Goal: Download file/media

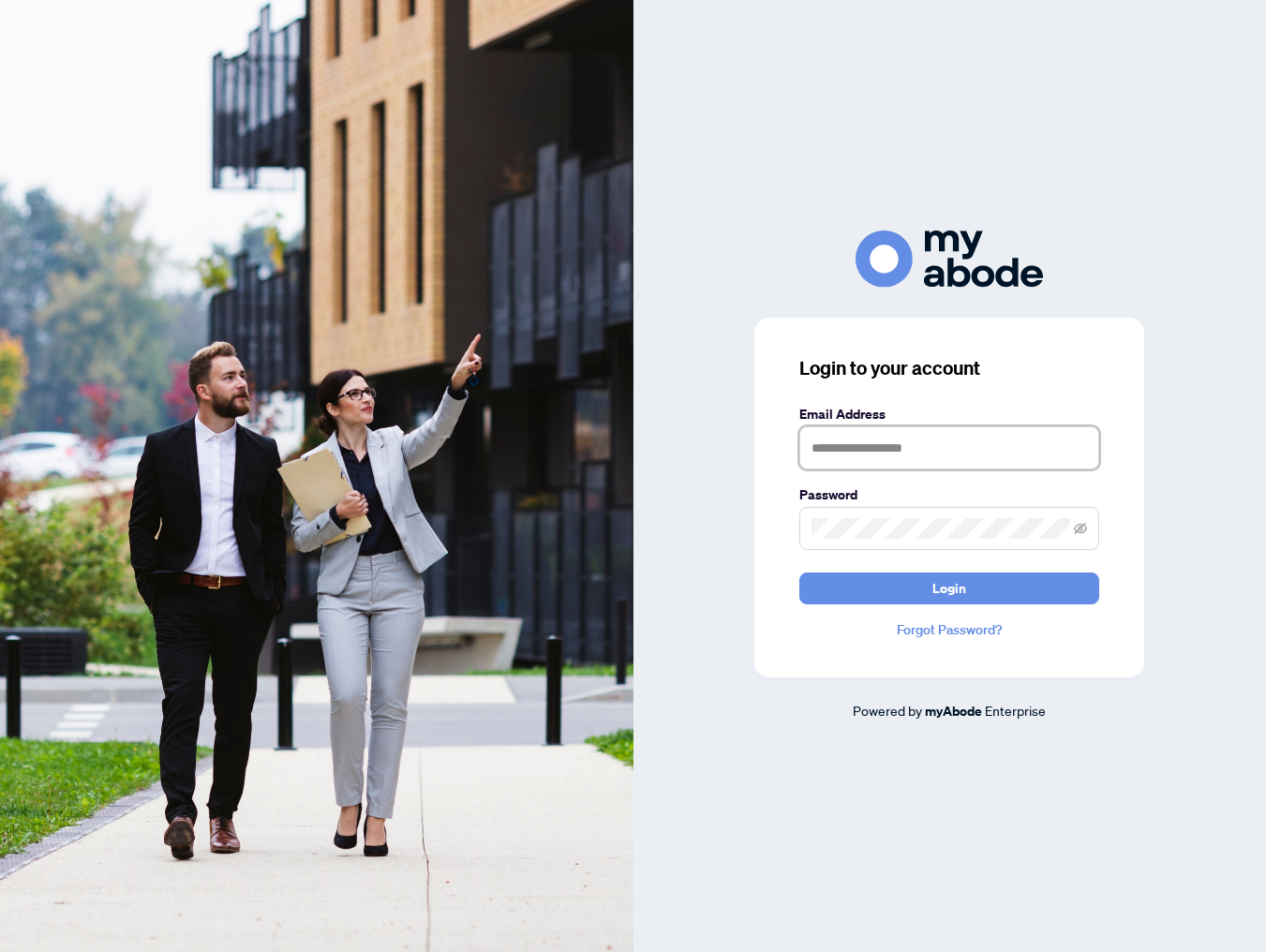
click at [860, 455] on input "text" at bounding box center [949, 447] width 300 height 43
type input "**********"
click at [799, 572] on button "Login" at bounding box center [949, 588] width 300 height 32
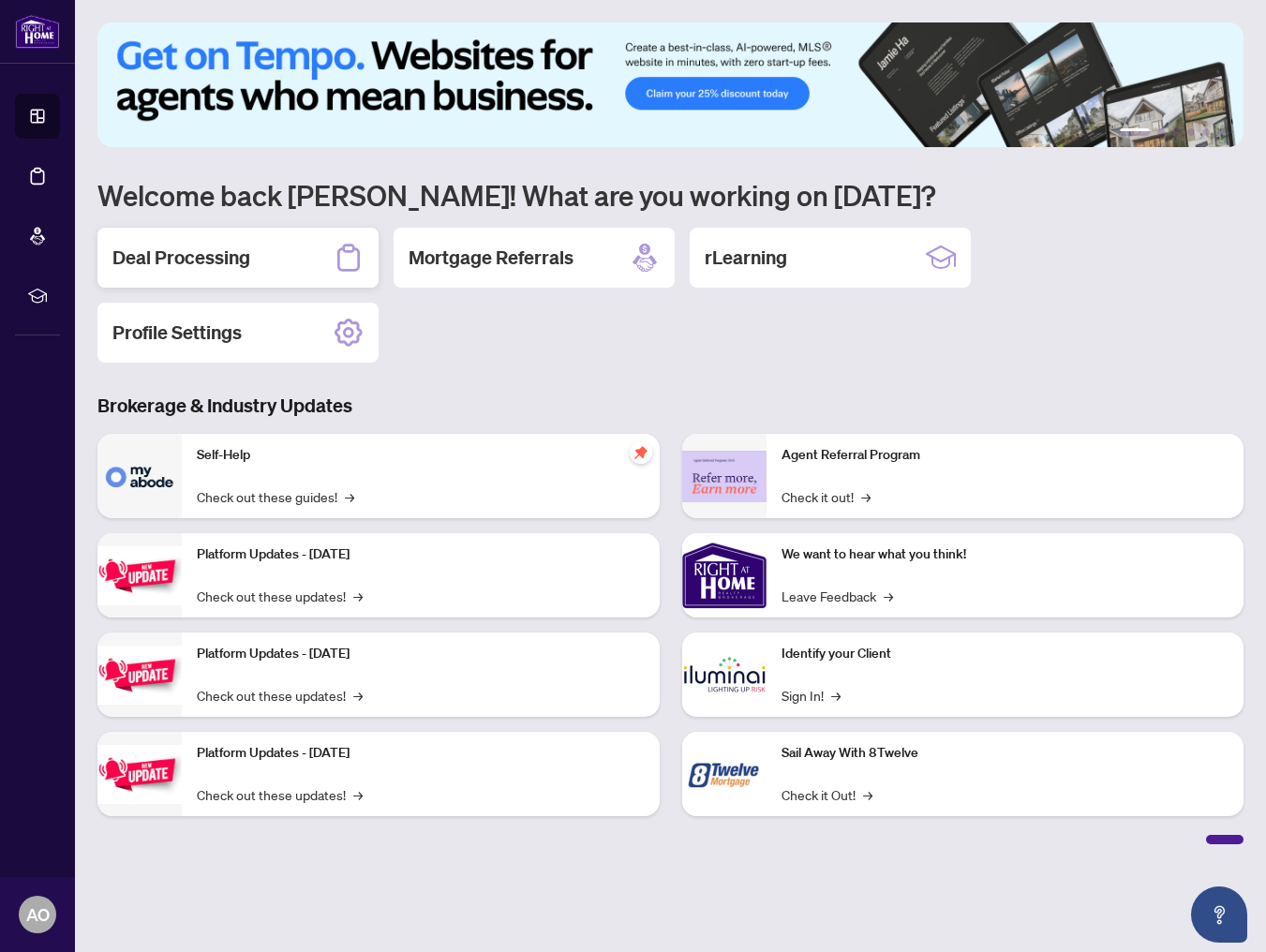
click at [270, 258] on div "Deal Processing" at bounding box center [238, 257] width 281 height 60
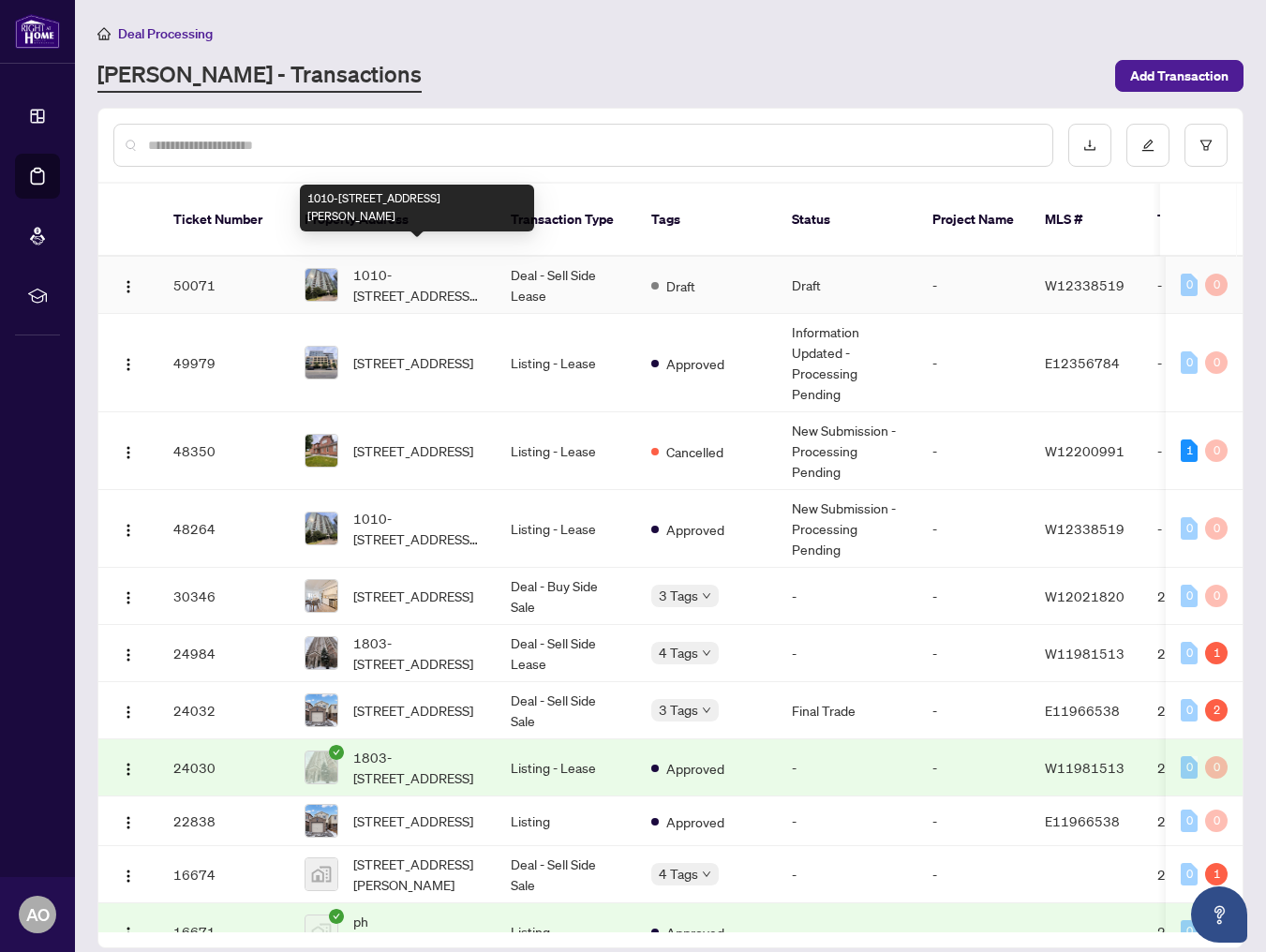
click at [456, 270] on span "1010-[STREET_ADDRESS][PERSON_NAME]" at bounding box center [417, 284] width 127 height 41
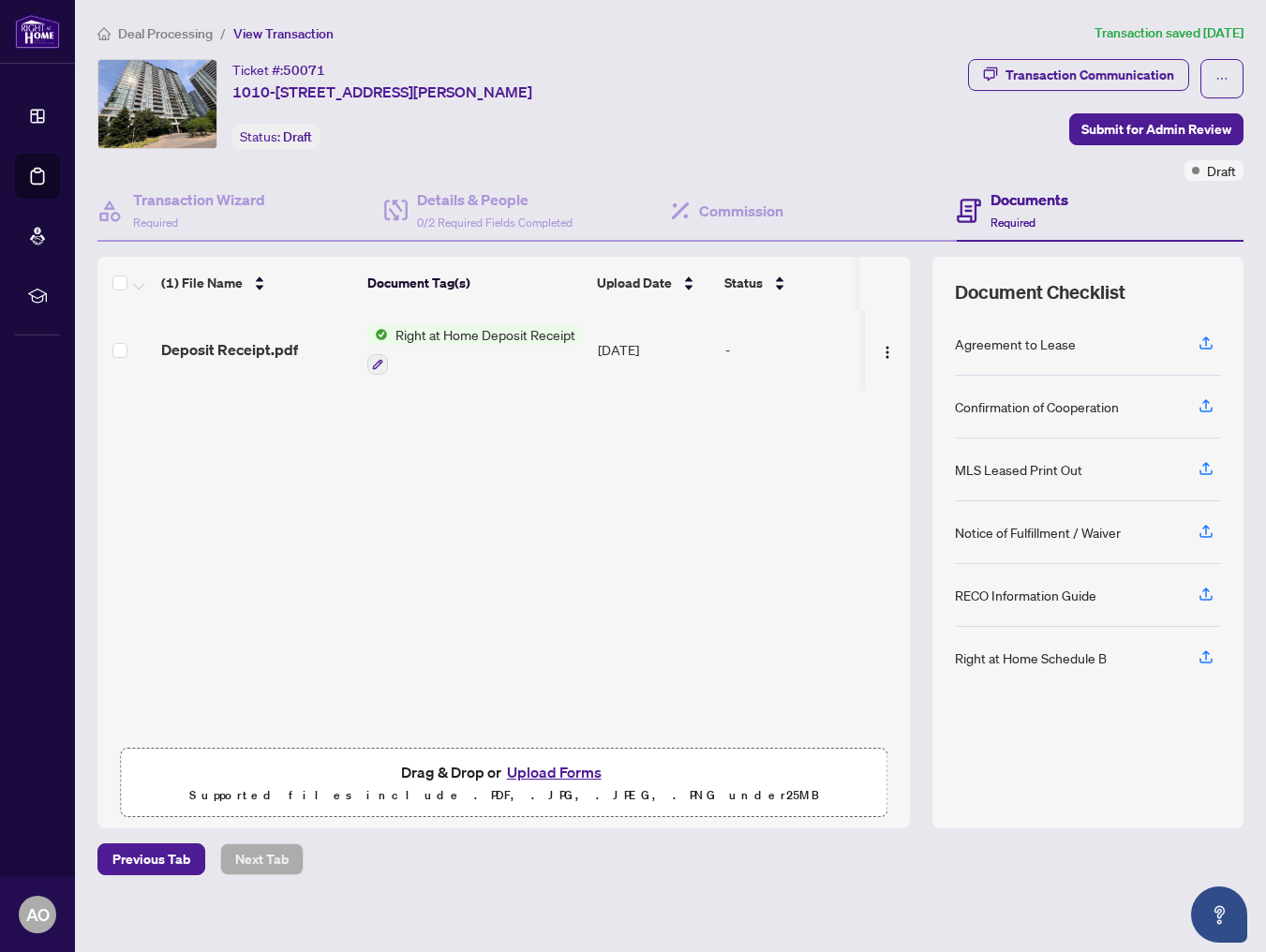
click at [455, 264] on th "Document Tag(s)" at bounding box center [475, 283] width 230 height 52
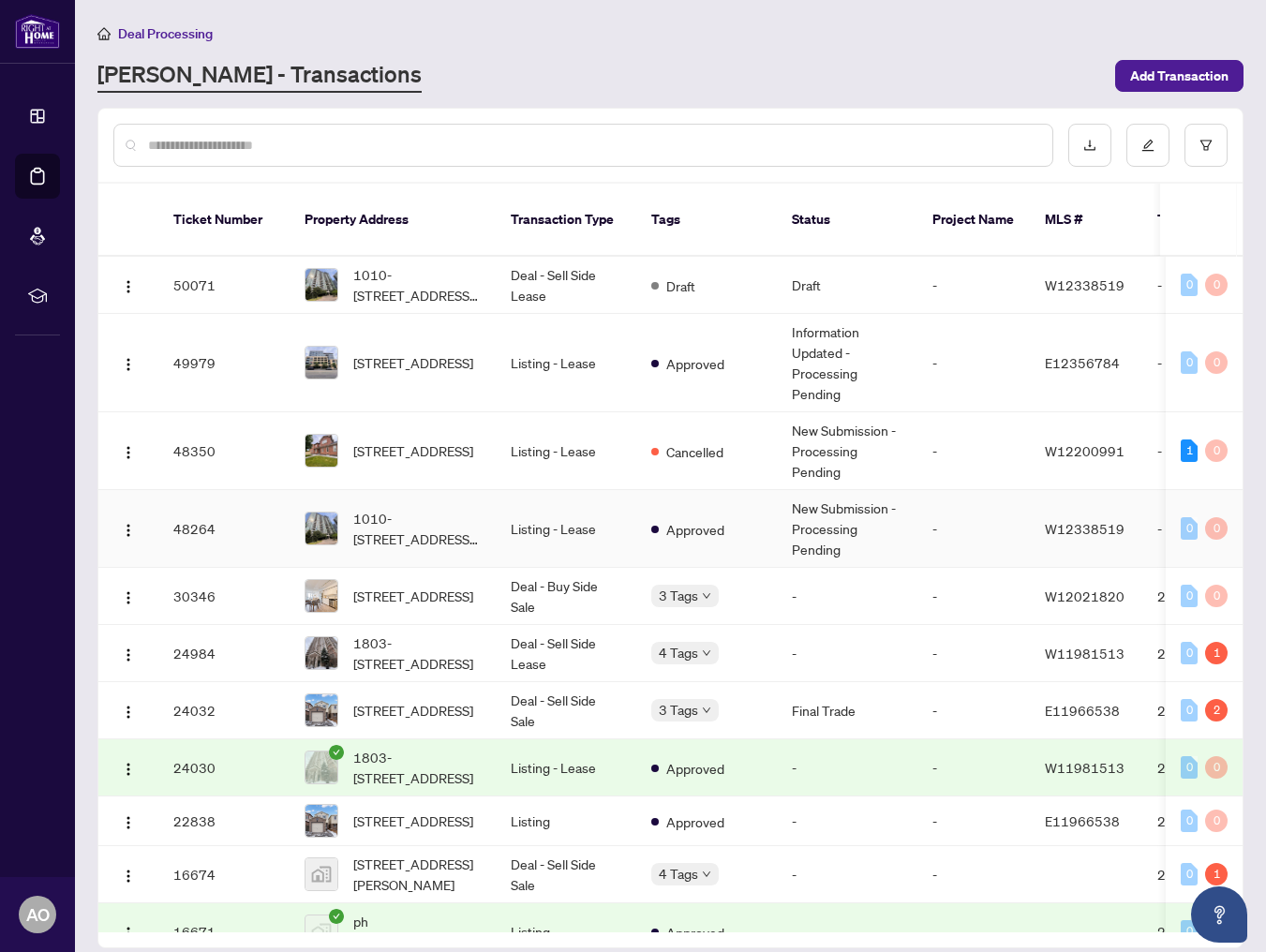
click at [393, 490] on td "1010-[STREET_ADDRESS][PERSON_NAME]" at bounding box center [392, 529] width 206 height 78
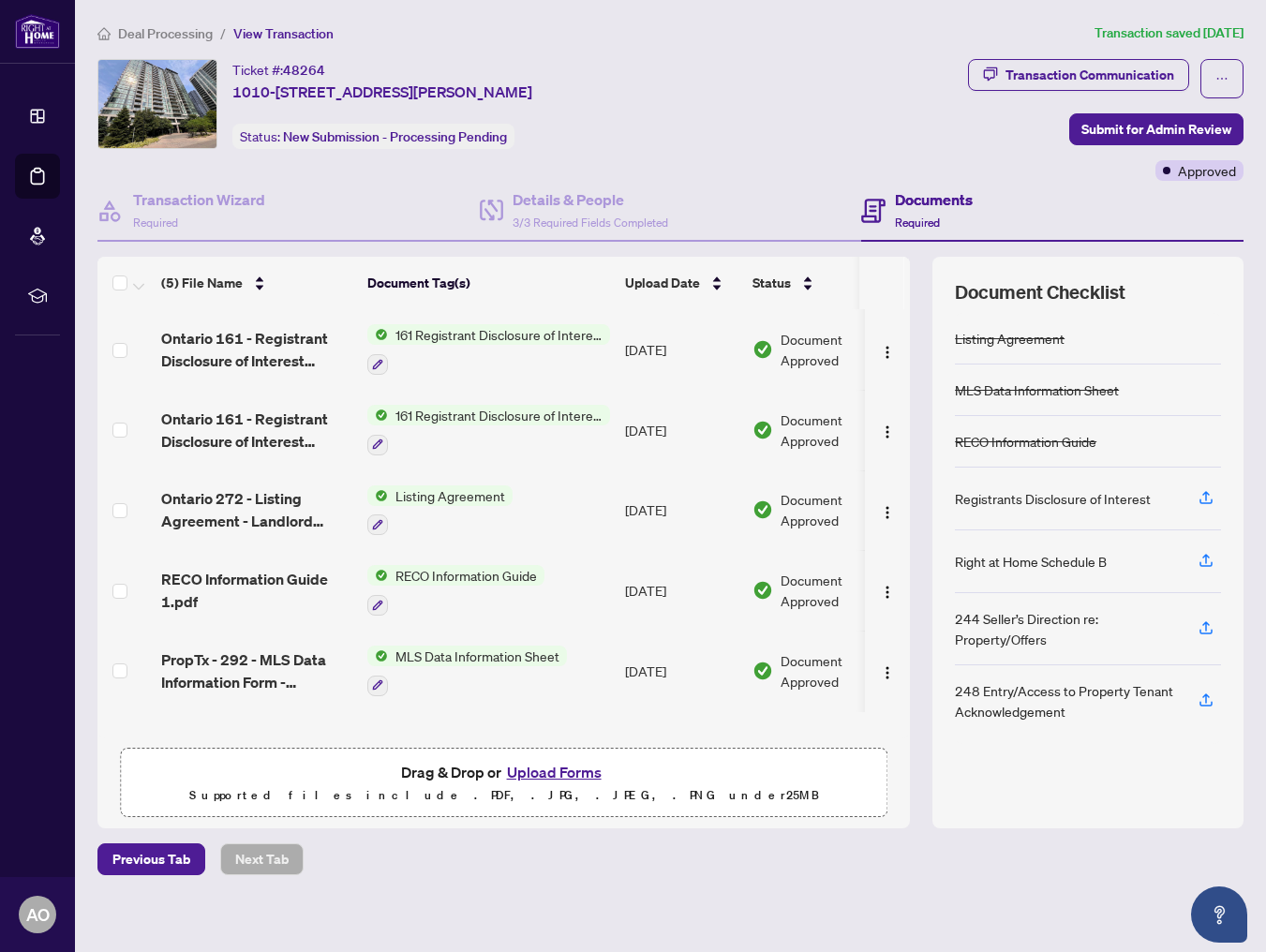
click at [464, 338] on span "161 Registrant Disclosure of Interest - Disposition ofProperty" at bounding box center [499, 335] width 222 height 21
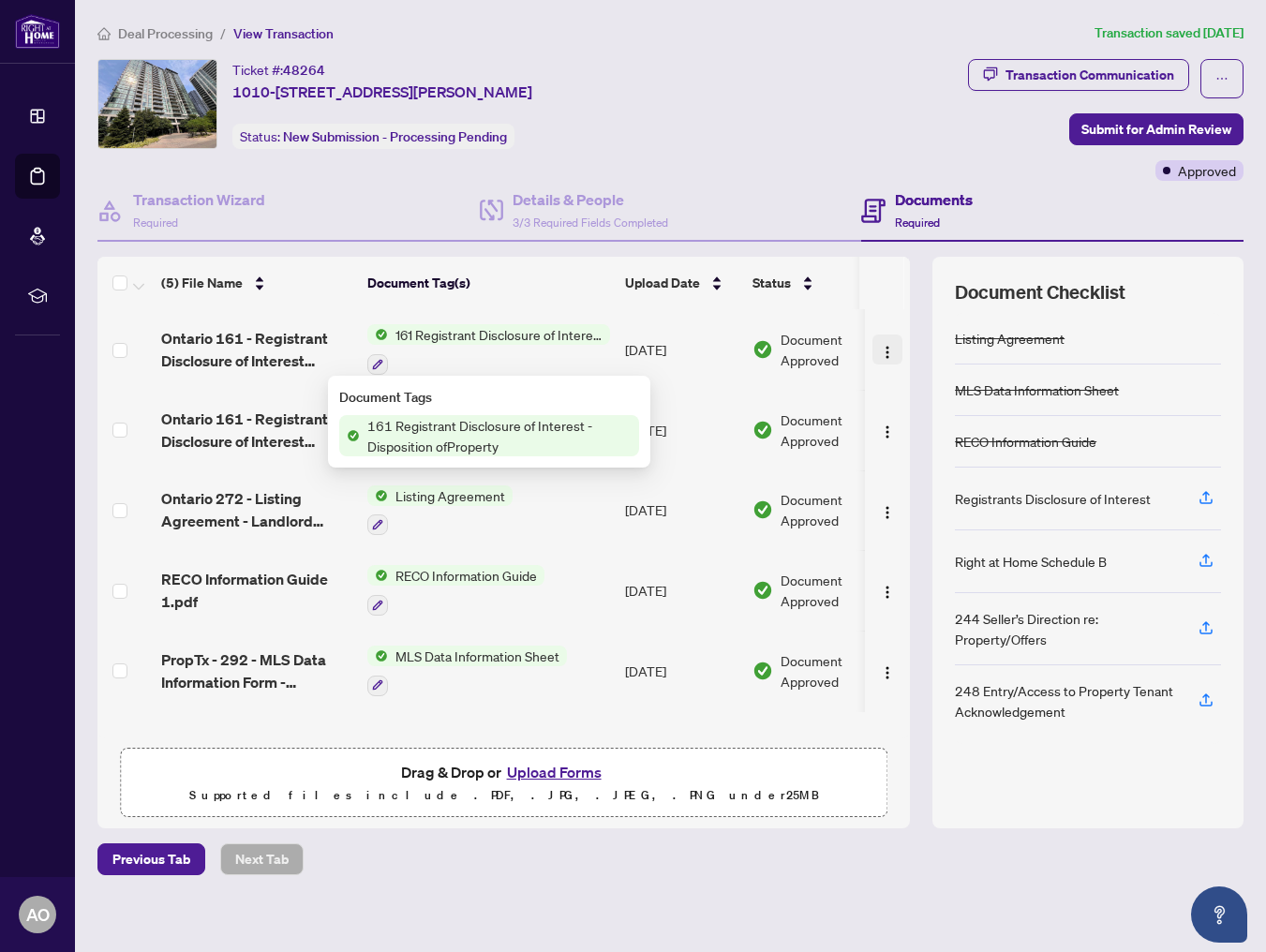
click at [882, 358] on button "button" at bounding box center [887, 349] width 30 height 30
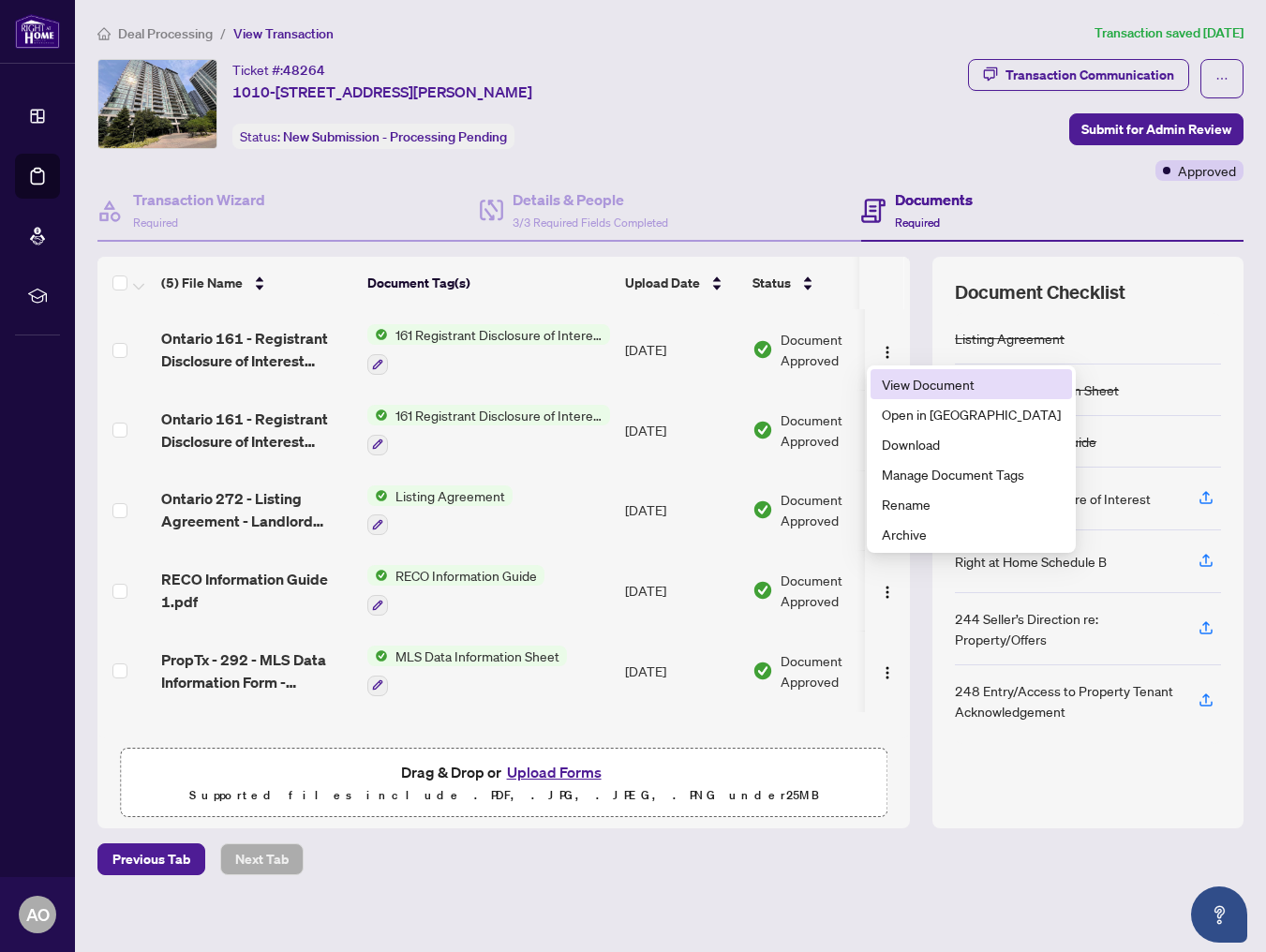
click at [900, 389] on span "View Document" at bounding box center [971, 384] width 179 height 21
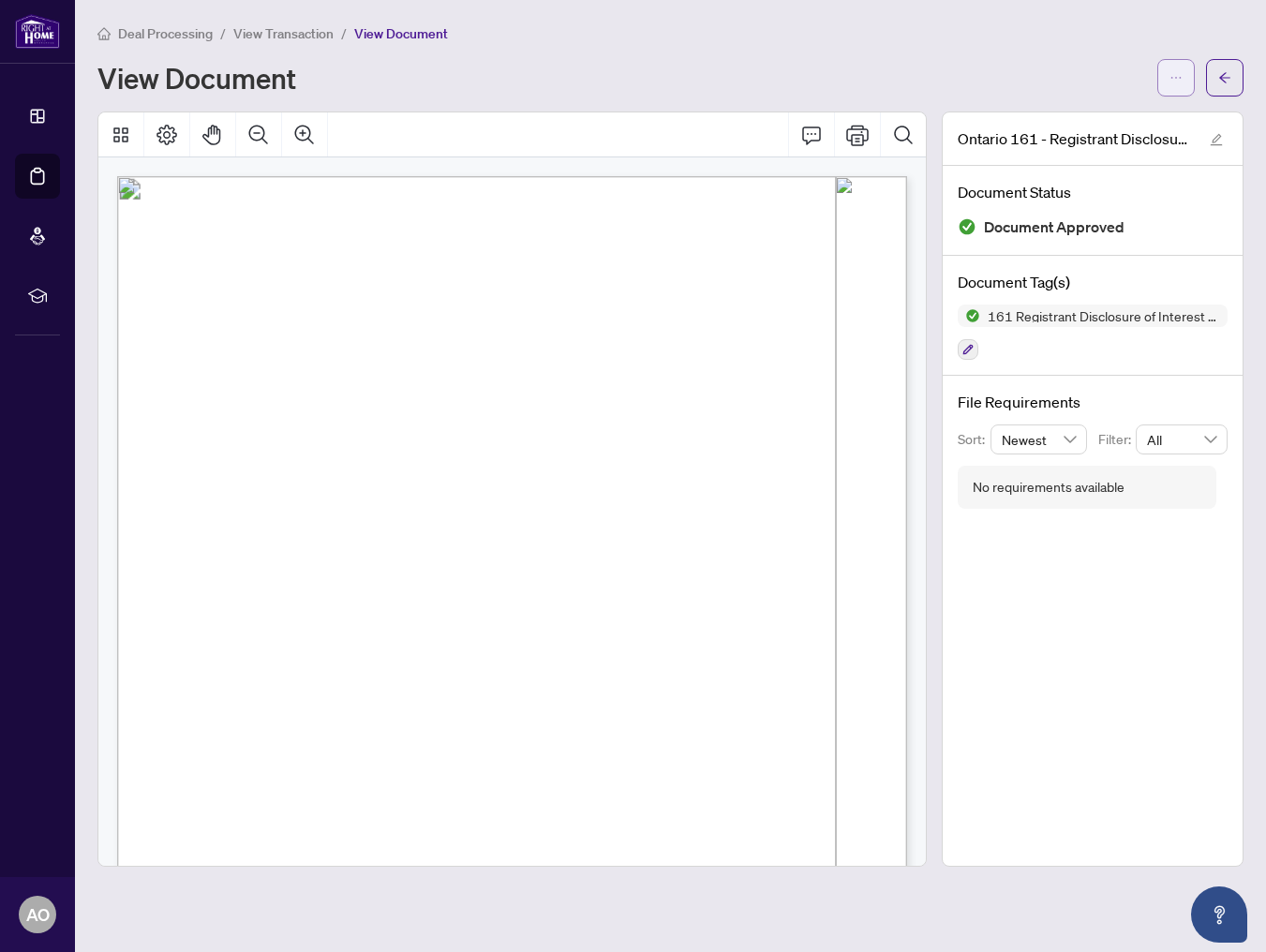
click at [1185, 82] on button "button" at bounding box center [1175, 77] width 37 height 37
click at [1137, 109] on span "Download" at bounding box center [1108, 119] width 142 height 21
click at [307, 34] on span "View Transaction" at bounding box center [284, 34] width 101 height 17
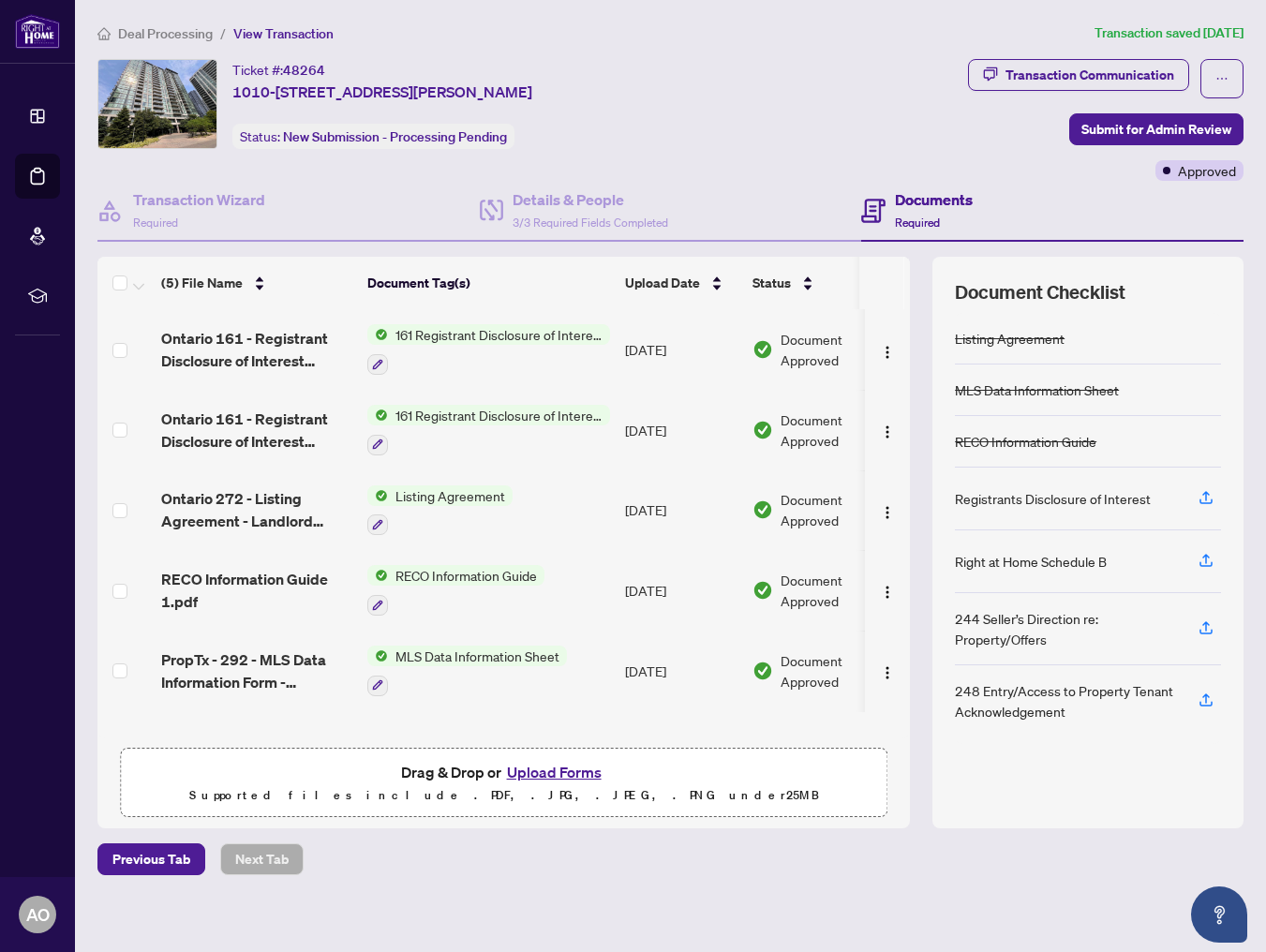
click at [427, 407] on span "161 Registrant Disclosure of Interest - Disposition ofProperty" at bounding box center [499, 415] width 222 height 21
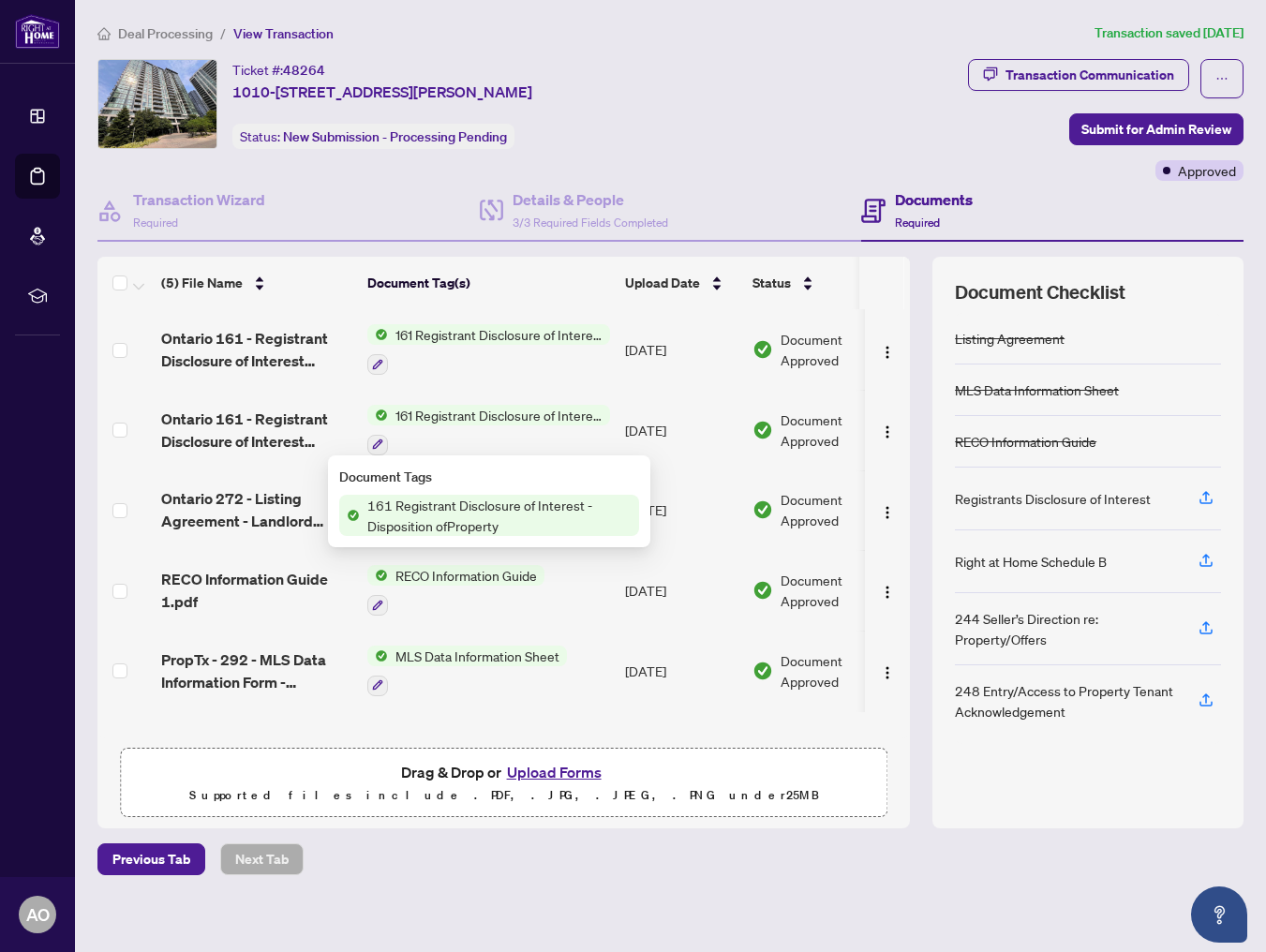
click at [263, 419] on span "Ontario 161 - Registrant Disclosure of Interest Disposition of Property 5 1 EXE…" at bounding box center [256, 429] width 191 height 45
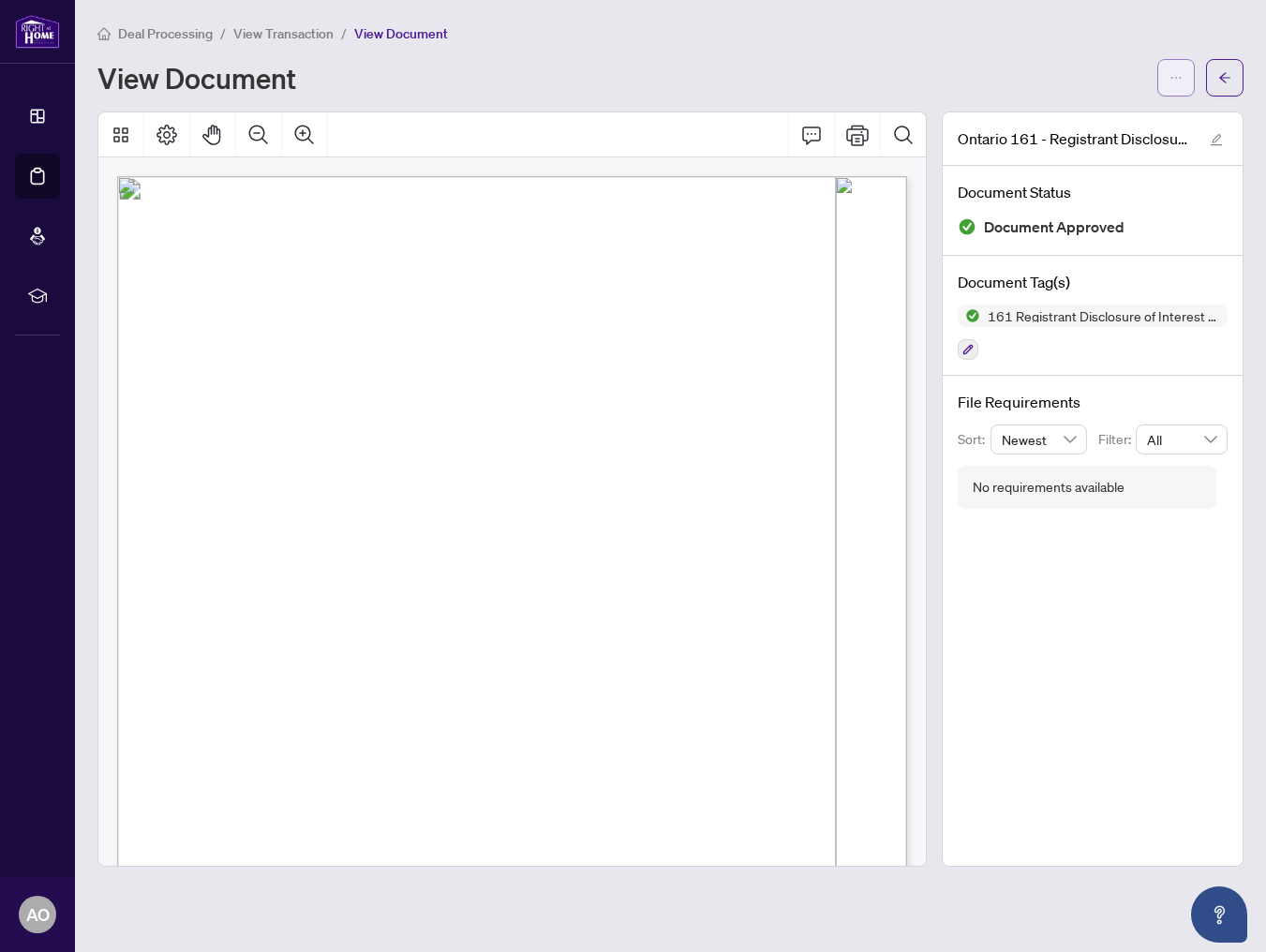
click at [1183, 80] on button "button" at bounding box center [1175, 77] width 37 height 37
click at [1108, 113] on span "Download" at bounding box center [1108, 119] width 142 height 21
